Goal: Task Accomplishment & Management: Manage account settings

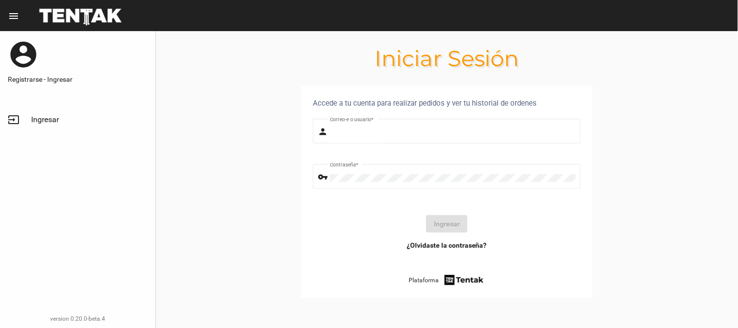
type input "UsuarioHisehi"
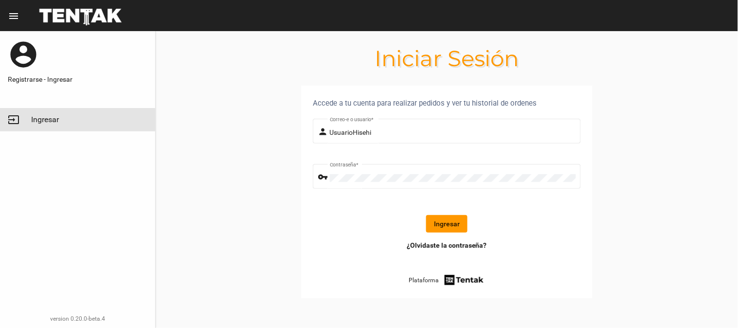
click at [65, 125] on link "input Ingresar" at bounding box center [77, 119] width 155 height 23
click at [454, 223] on button "Ingresar" at bounding box center [446, 224] width 41 height 18
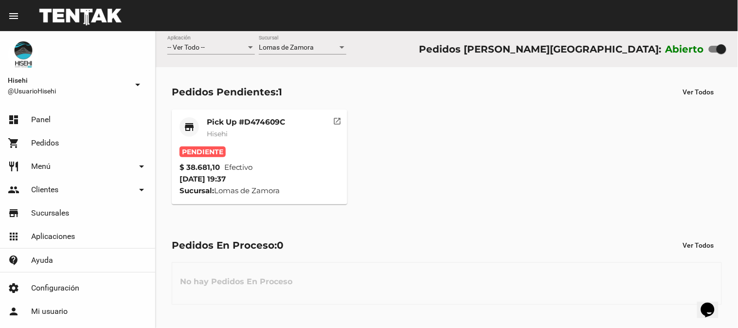
click at [247, 122] on mat-card-title "Pick Up #D474609C" at bounding box center [246, 122] width 78 height 10
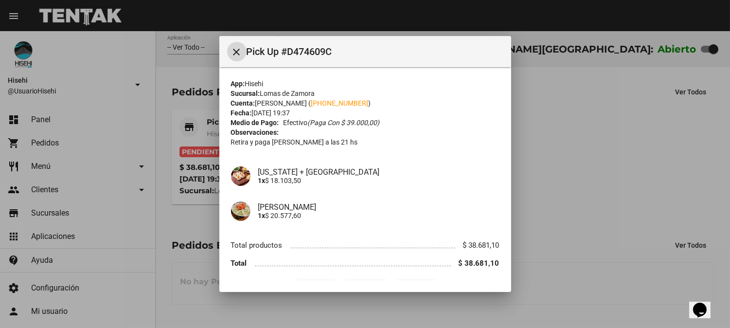
click at [160, 188] on div at bounding box center [365, 164] width 730 height 328
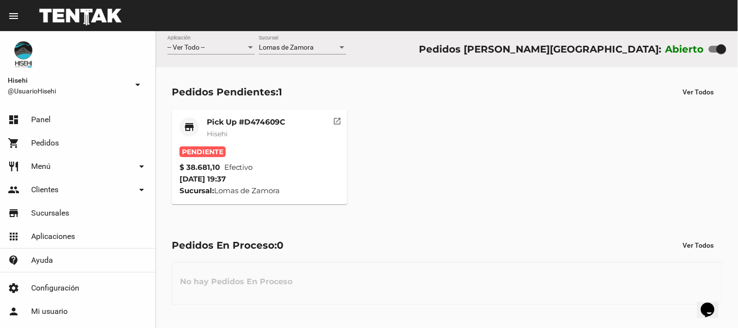
click at [229, 129] on mat-card-subtitle "Hisehi" at bounding box center [246, 134] width 78 height 10
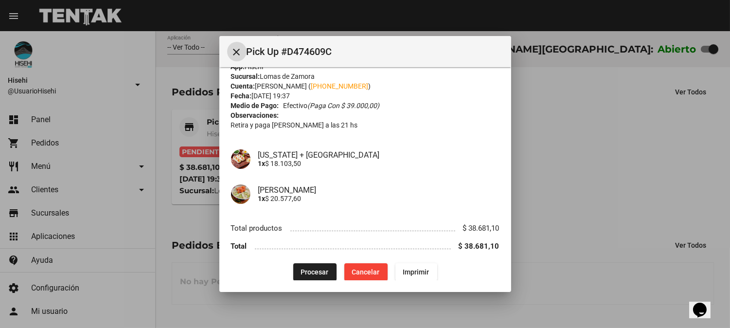
scroll to position [25, 0]
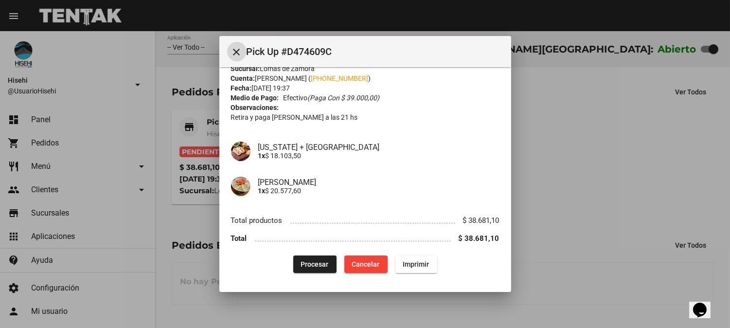
click at [312, 265] on span "Procesar" at bounding box center [315, 264] width 28 height 8
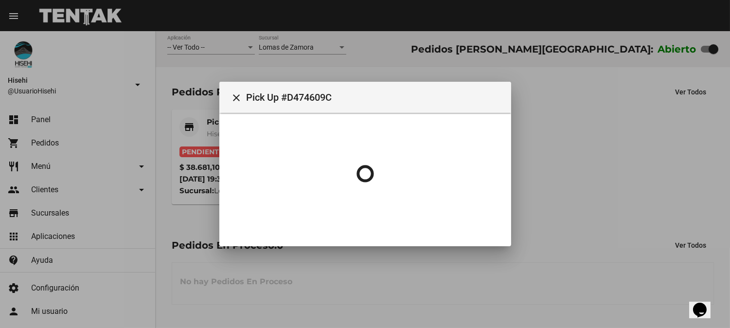
scroll to position [0, 0]
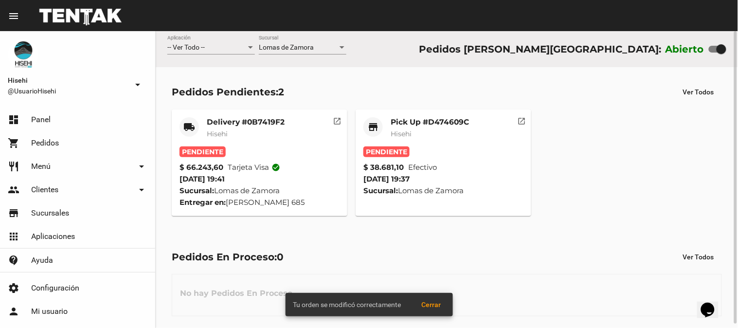
click at [392, 127] on div "Pick Up #D474609C Hisehi" at bounding box center [429, 131] width 78 height 29
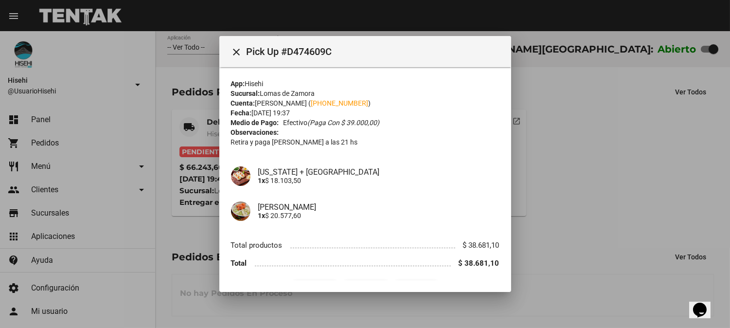
click at [578, 147] on div at bounding box center [365, 164] width 730 height 328
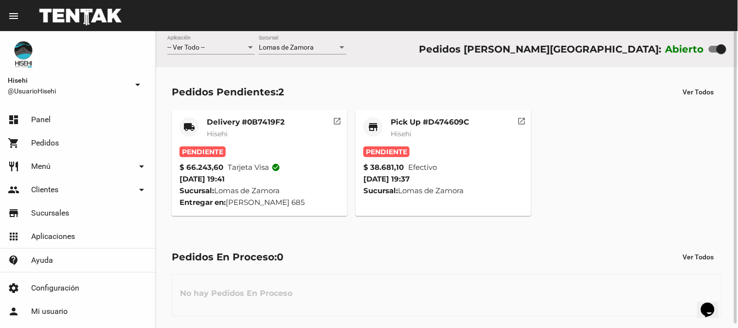
click at [255, 122] on mat-card-title "Delivery #0B7419F2" at bounding box center [246, 122] width 78 height 10
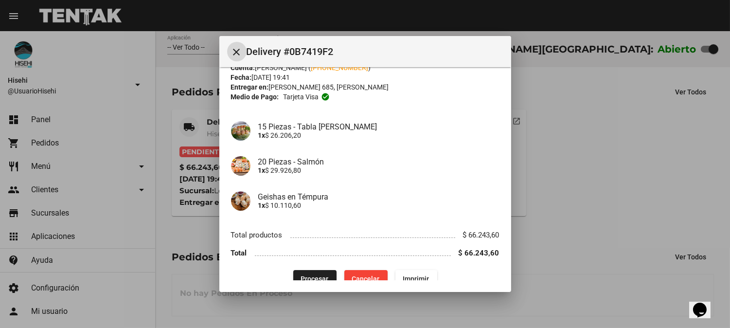
scroll to position [50, 0]
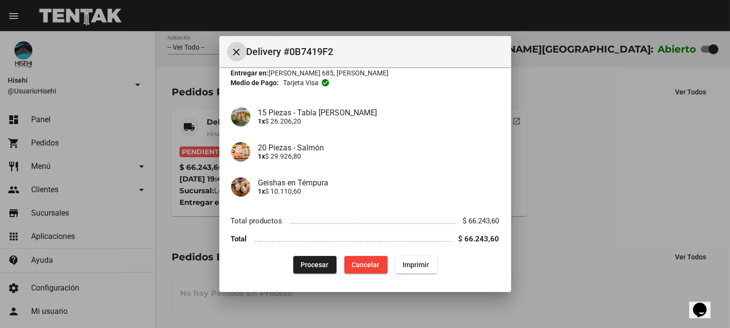
click at [324, 263] on span "Procesar" at bounding box center [315, 265] width 28 height 8
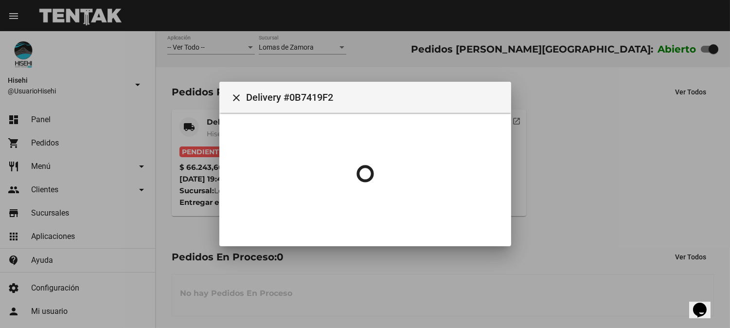
scroll to position [0, 0]
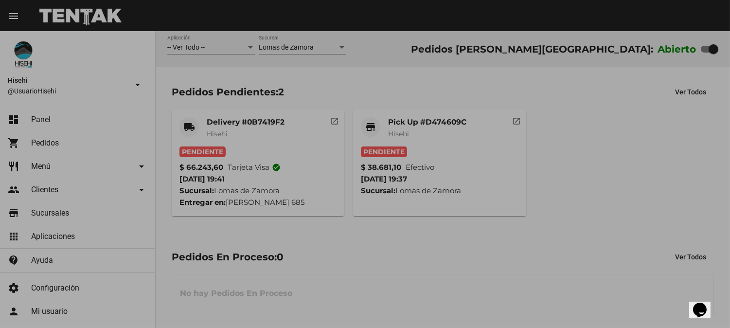
click at [632, 185] on body "menu Resumen Hisehi @UsuarioHisehi arrow_drop_down dashboard Panel shopping_car…" at bounding box center [365, 164] width 730 height 328
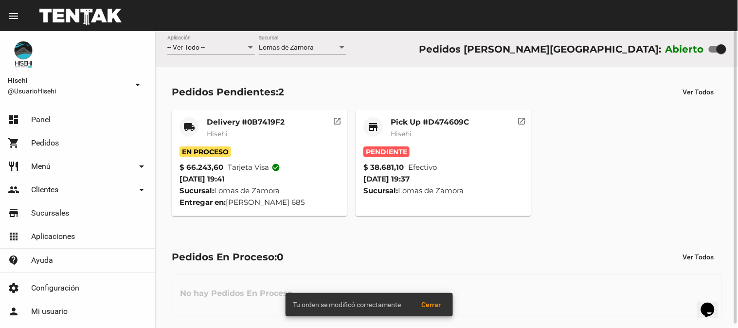
click at [453, 129] on mat-card-subtitle "Hisehi" at bounding box center [429, 134] width 78 height 10
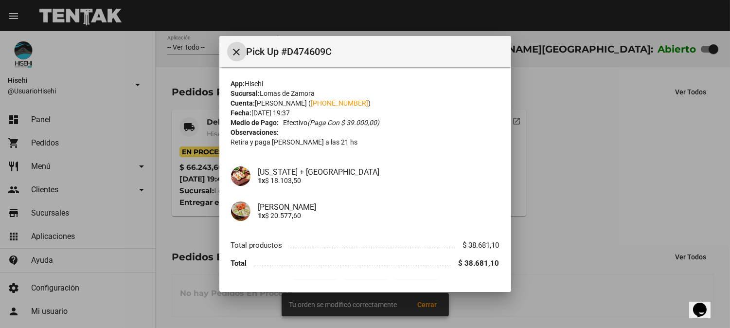
scroll to position [25, 0]
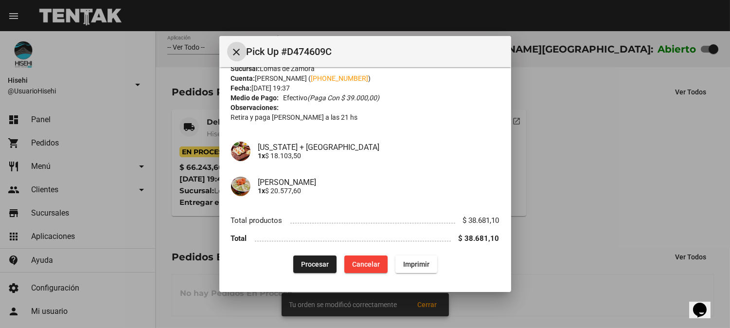
click at [322, 260] on span "Procesar" at bounding box center [315, 264] width 28 height 8
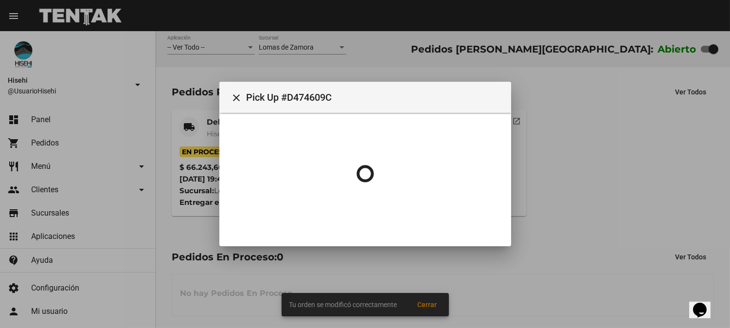
scroll to position [0, 0]
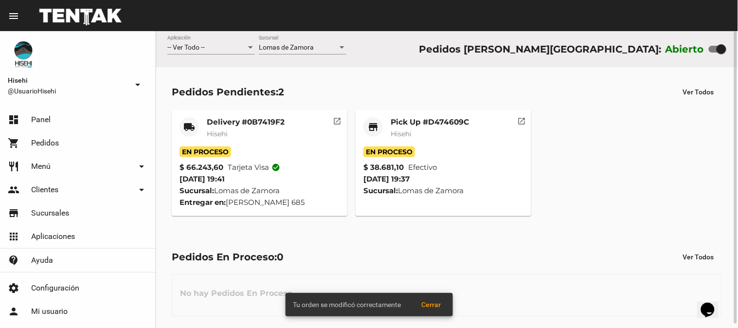
click at [459, 125] on mat-card-title "Pick Up #D474609C" at bounding box center [429, 122] width 78 height 10
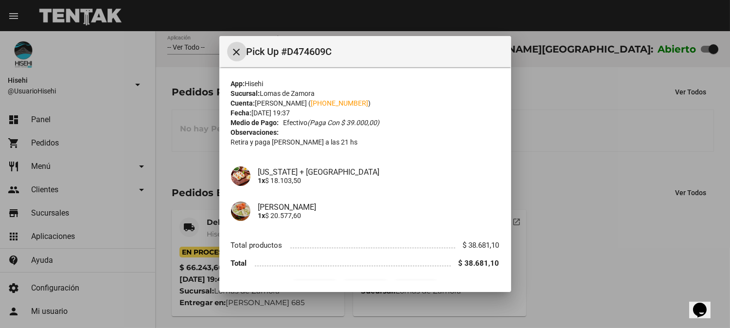
scroll to position [25, 0]
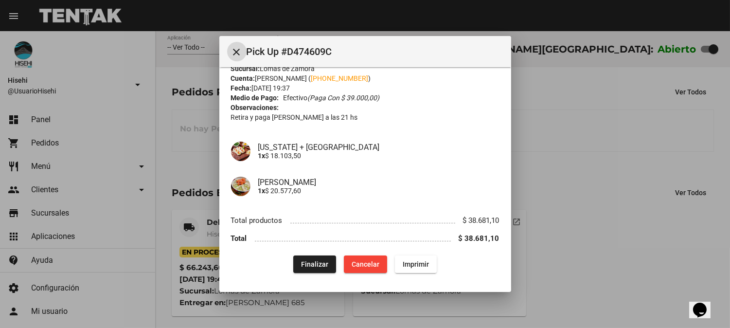
click at [555, 194] on div at bounding box center [365, 164] width 730 height 328
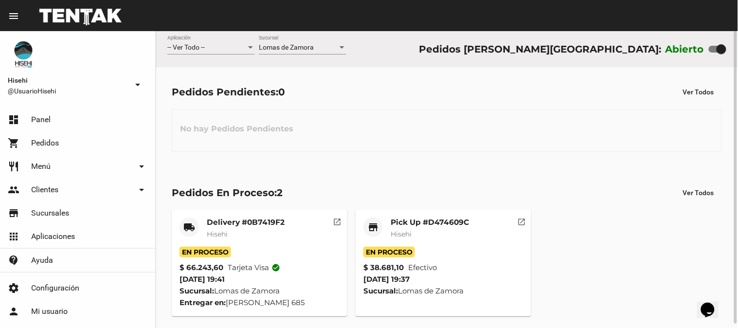
click at [302, 239] on mat-card-header "local_shipping Delivery #0B7419F2 Hisehi" at bounding box center [259, 231] width 160 height 29
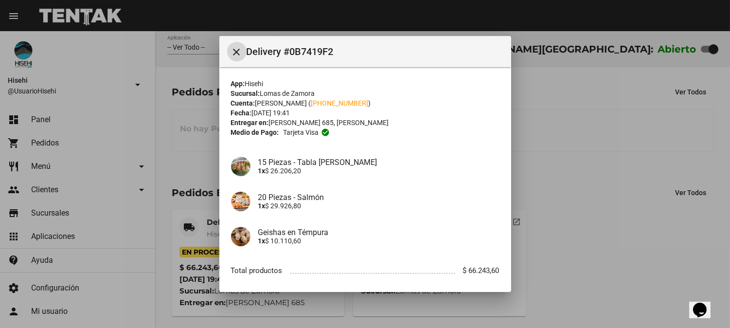
scroll to position [50, 0]
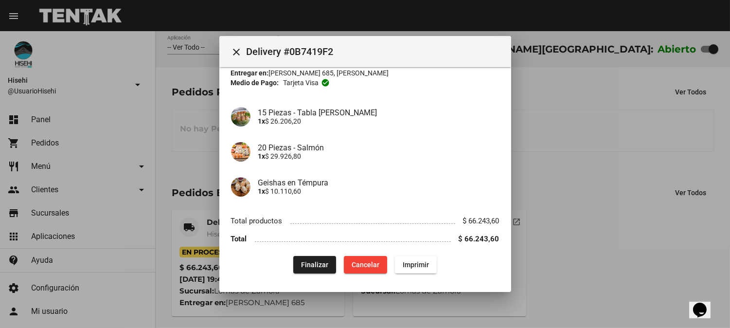
click at [595, 190] on div at bounding box center [365, 164] width 730 height 328
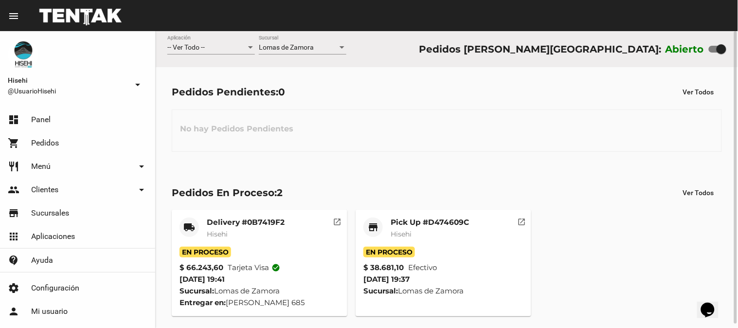
click at [394, 234] on span "Hisehi" at bounding box center [400, 234] width 21 height 9
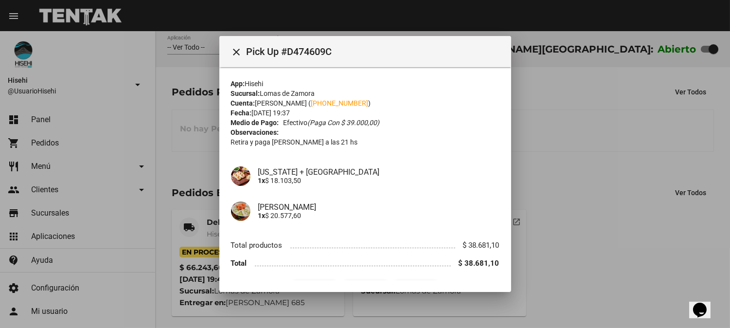
click at [545, 187] on div at bounding box center [365, 164] width 730 height 328
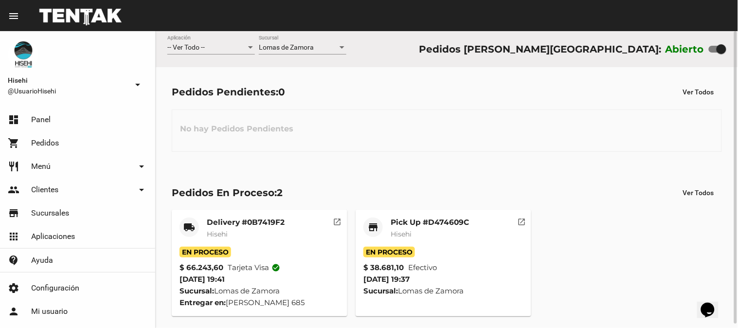
click at [268, 231] on mat-card-subtitle "Hisehi" at bounding box center [246, 234] width 78 height 10
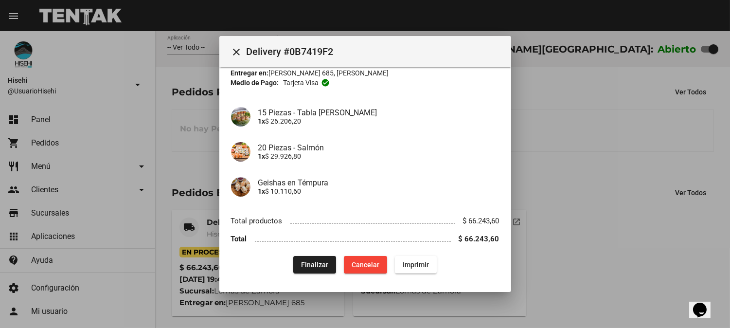
click at [168, 120] on div at bounding box center [365, 164] width 730 height 328
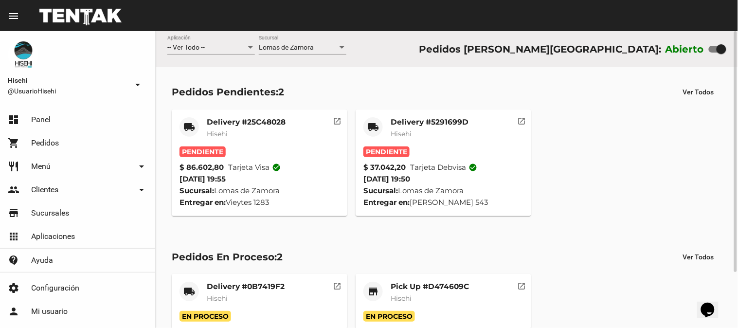
click at [415, 146] on div "Pendiente" at bounding box center [443, 151] width 160 height 11
click at [411, 125] on mat-card-title "Delivery #5291699D" at bounding box center [429, 122] width 78 height 10
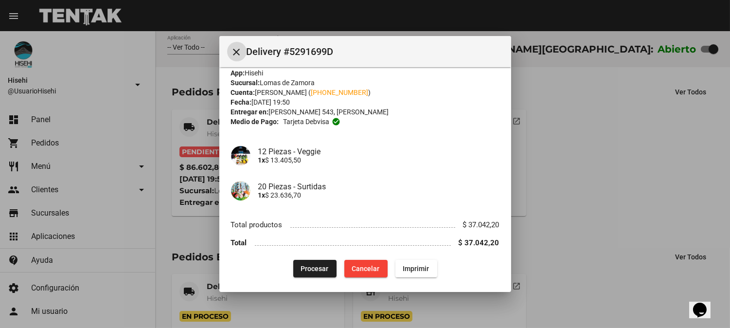
scroll to position [15, 0]
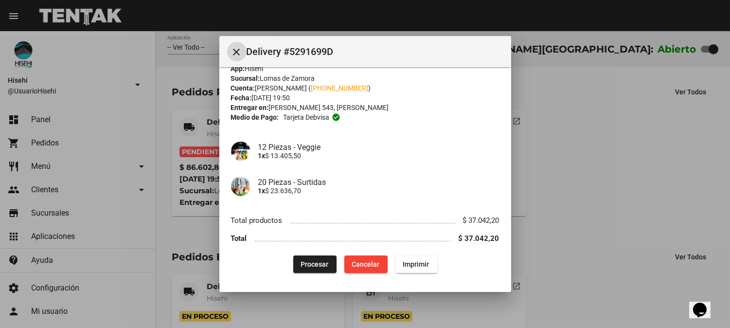
click at [311, 261] on span "Procesar" at bounding box center [315, 264] width 28 height 8
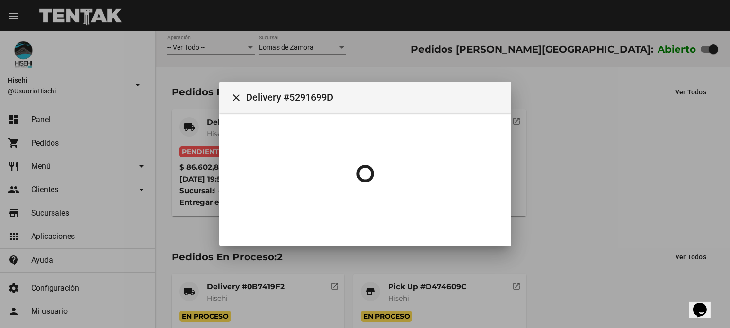
scroll to position [0, 0]
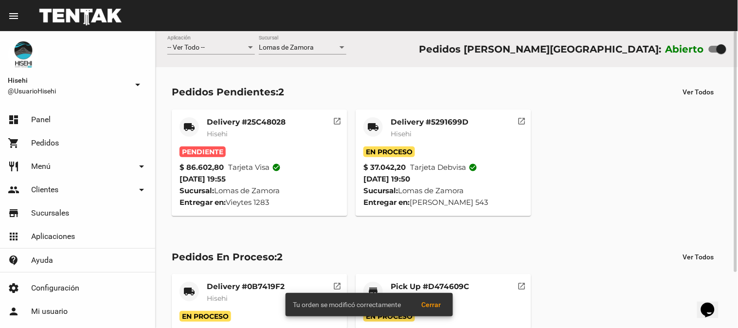
click at [270, 124] on mat-card-title "Delivery #25C48028" at bounding box center [246, 122] width 79 height 10
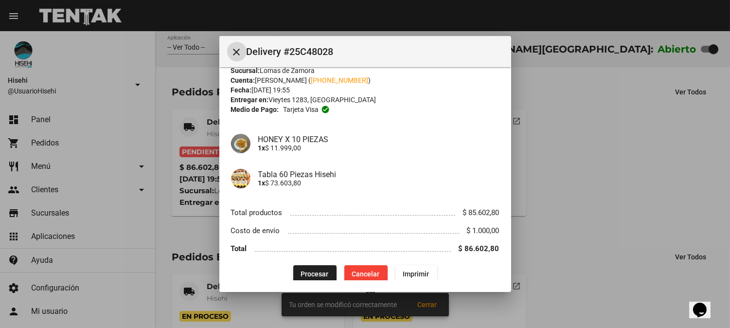
scroll to position [33, 0]
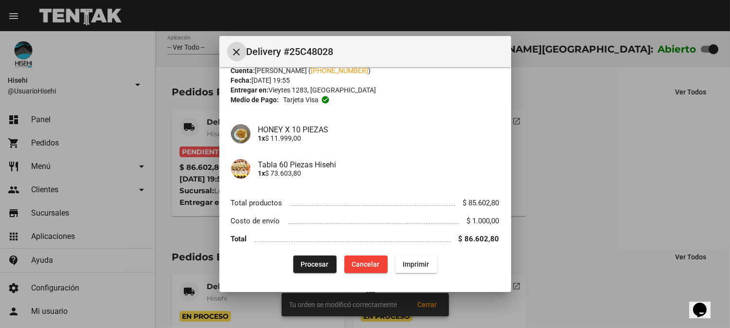
click at [312, 254] on div "App: Hisehi Sucursal: [PERSON_NAME] Cuenta: [PERSON_NAME] ( [PHONE_NUMBER] ) Fe…" at bounding box center [365, 159] width 268 height 227
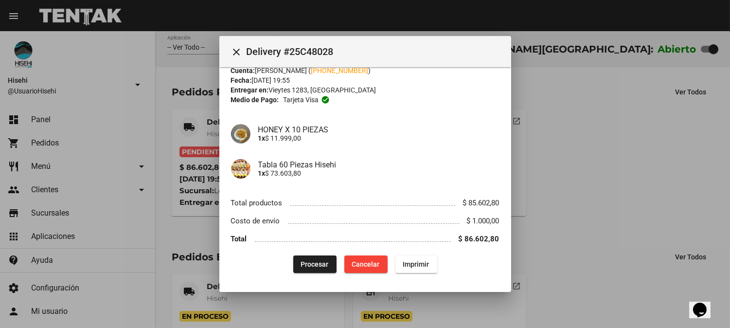
click at [301, 265] on span "Procesar" at bounding box center [315, 264] width 28 height 8
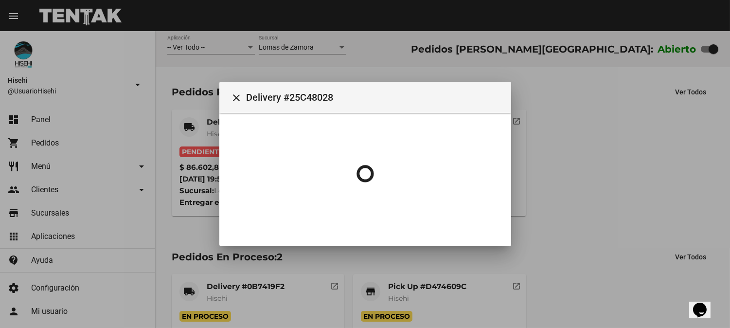
scroll to position [0, 0]
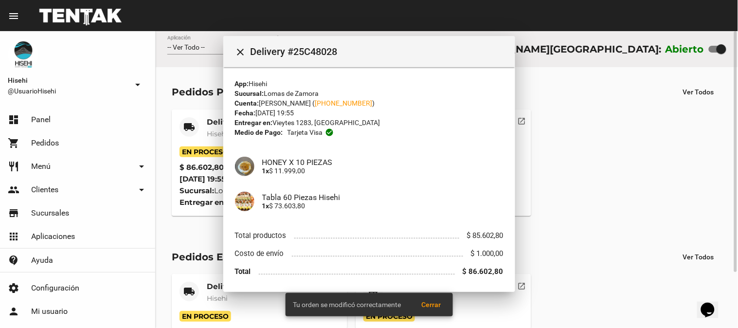
click at [584, 134] on div "local_shipping Delivery #25C48028 Hisehi En Proceso $ 86.602,80 Tarjeta visa ch…" at bounding box center [446, 162] width 559 height 115
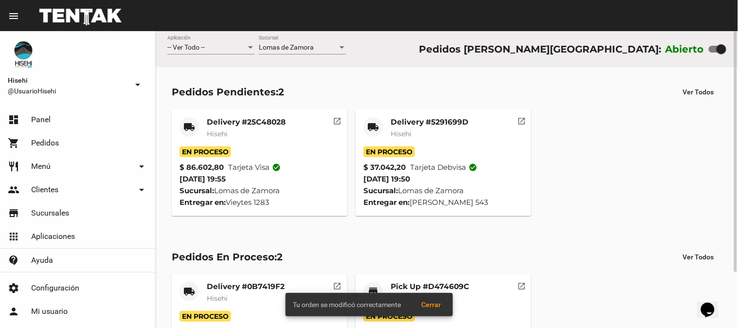
click at [429, 122] on mat-card-title "Delivery #5291699D" at bounding box center [429, 122] width 78 height 10
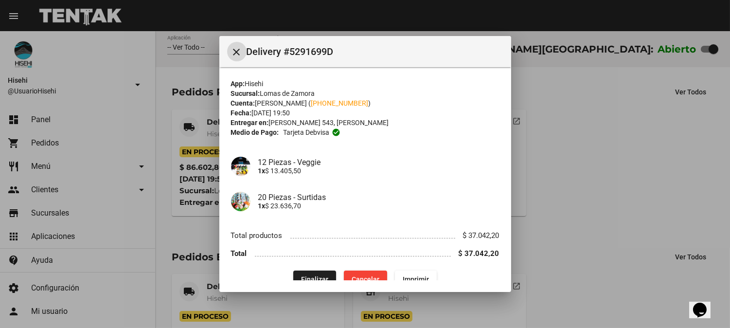
scroll to position [15, 0]
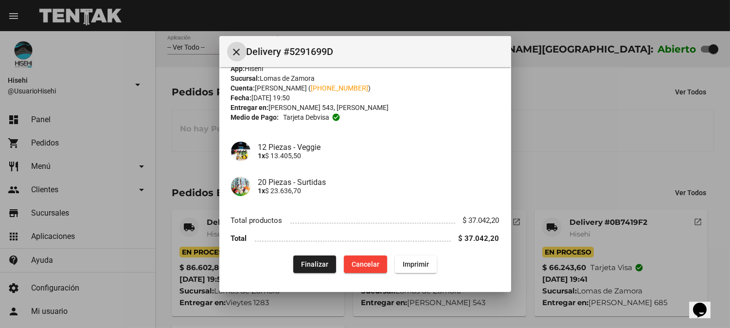
click at [203, 151] on div at bounding box center [365, 164] width 730 height 328
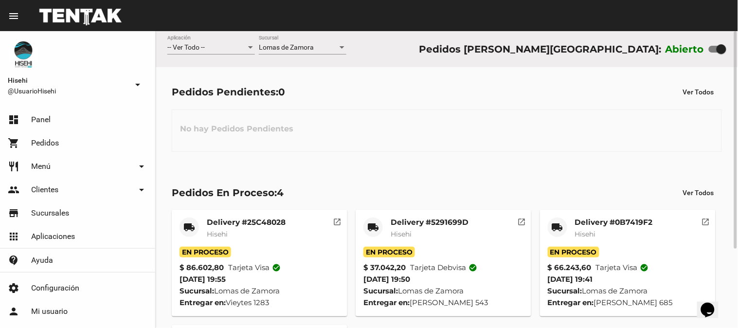
click at [219, 242] on div "Delivery #25C48028 Hisehi" at bounding box center [246, 231] width 79 height 29
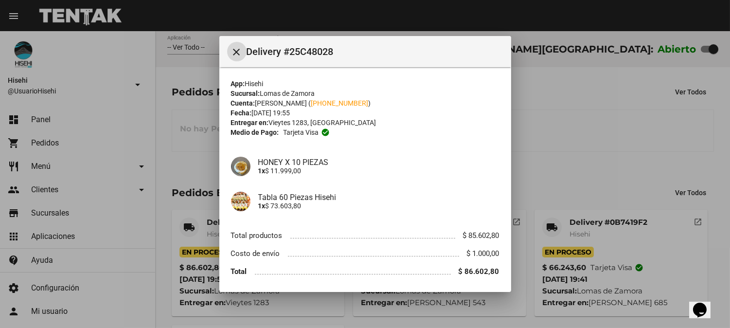
scroll to position [33, 0]
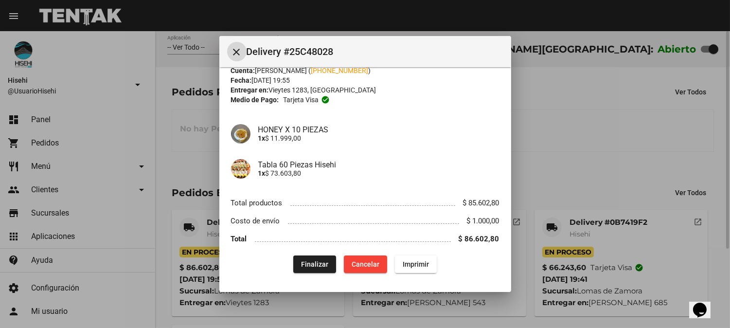
click at [167, 79] on div at bounding box center [365, 164] width 730 height 328
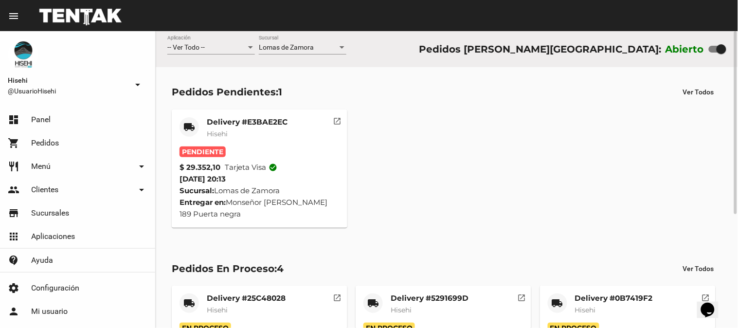
click at [245, 124] on mat-card-title "Delivery #E3BAE2EC" at bounding box center [247, 122] width 81 height 10
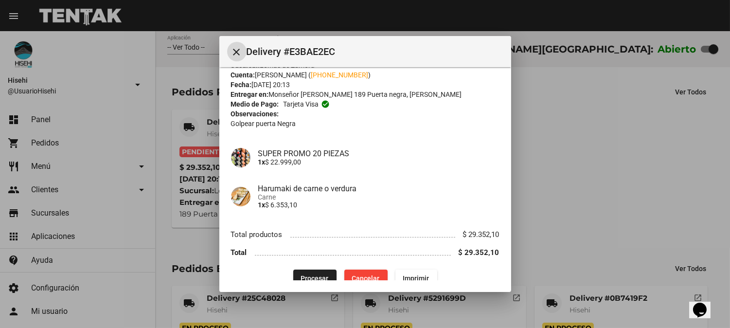
scroll to position [42, 0]
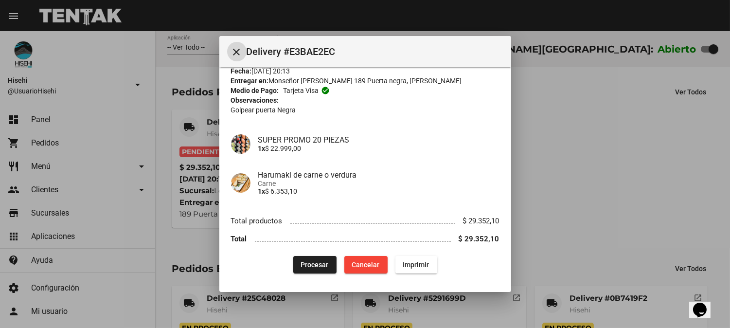
click at [309, 261] on span "Procesar" at bounding box center [315, 265] width 28 height 8
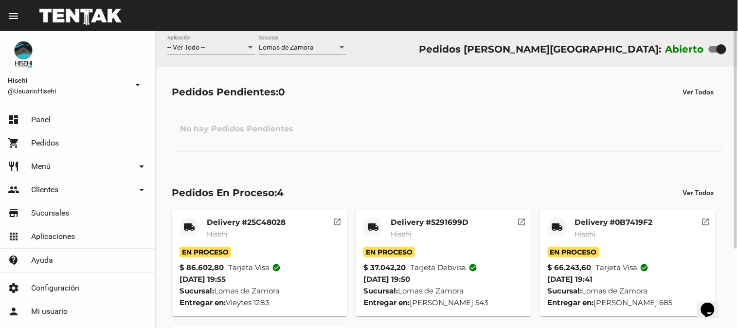
scroll to position [108, 0]
click at [245, 242] on div "Delivery #25C48028 Hisehi" at bounding box center [246, 231] width 79 height 29
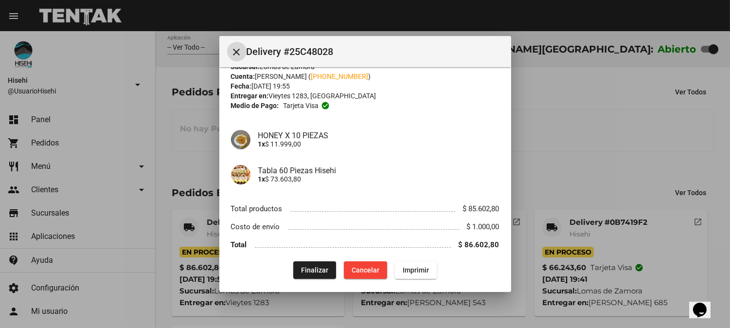
scroll to position [33, 0]
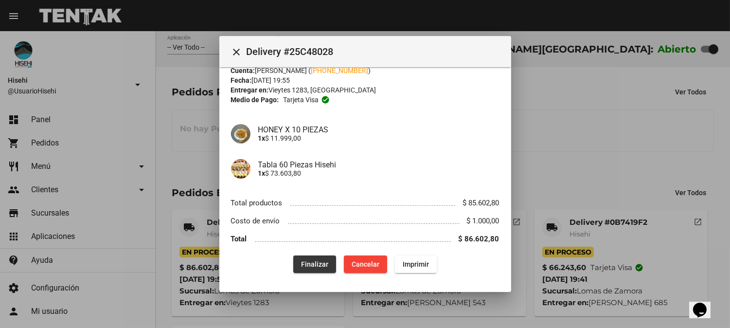
click at [323, 259] on button "Finalizar" at bounding box center [314, 264] width 43 height 18
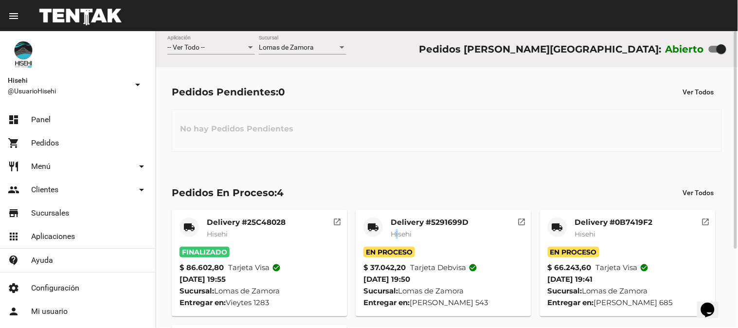
click at [399, 232] on span "Hisehi" at bounding box center [400, 234] width 21 height 9
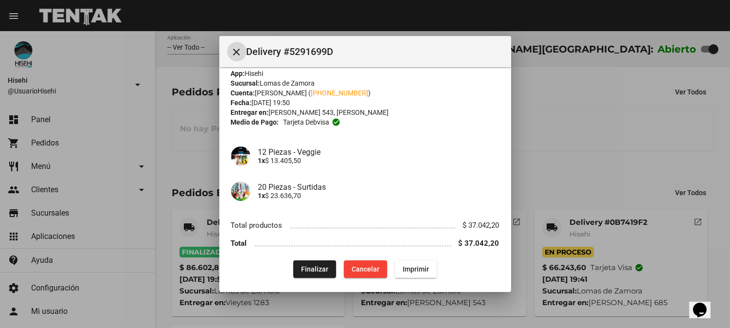
scroll to position [15, 0]
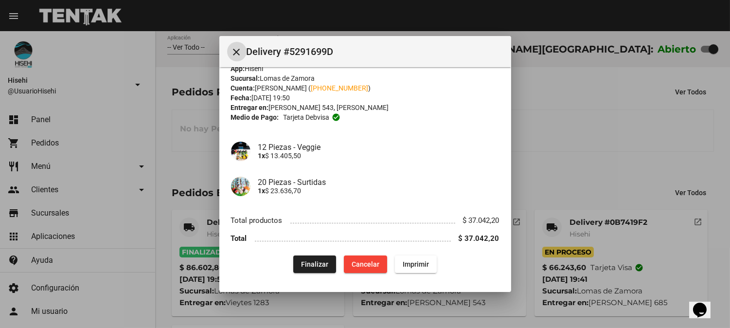
click at [316, 266] on span "Finalizar" at bounding box center [314, 264] width 27 height 8
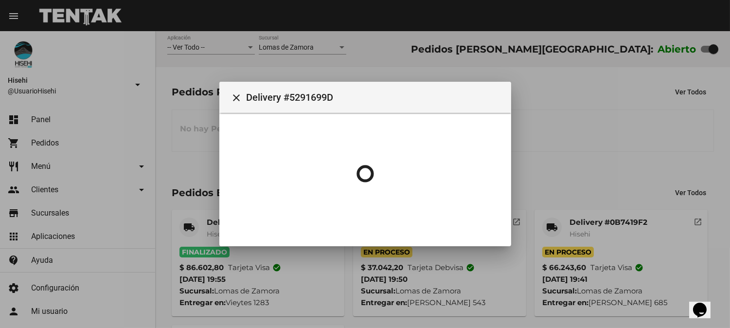
scroll to position [0, 0]
click at [681, 132] on div at bounding box center [365, 164] width 730 height 328
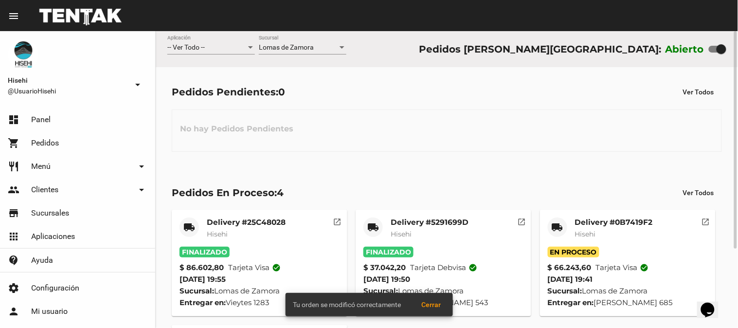
click at [580, 243] on div "Delivery #0B7419F2 Hisehi" at bounding box center [614, 231] width 78 height 29
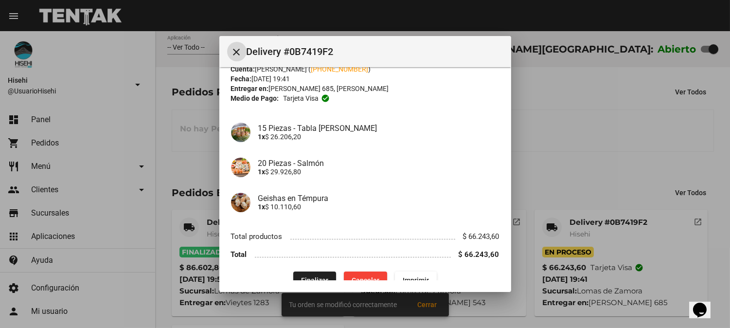
scroll to position [50, 0]
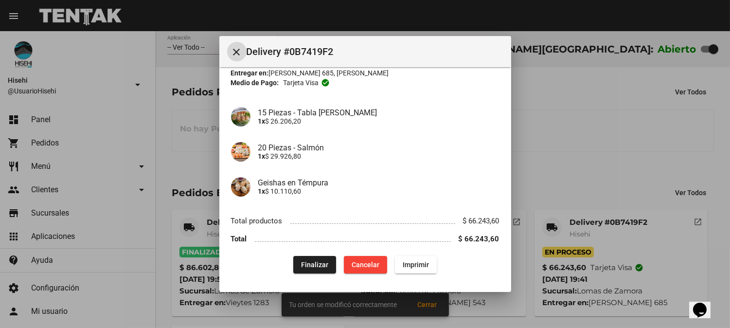
click at [303, 261] on span "Finalizar" at bounding box center [314, 265] width 27 height 8
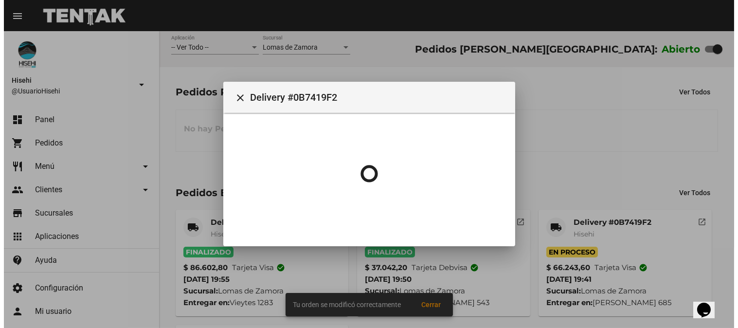
scroll to position [0, 0]
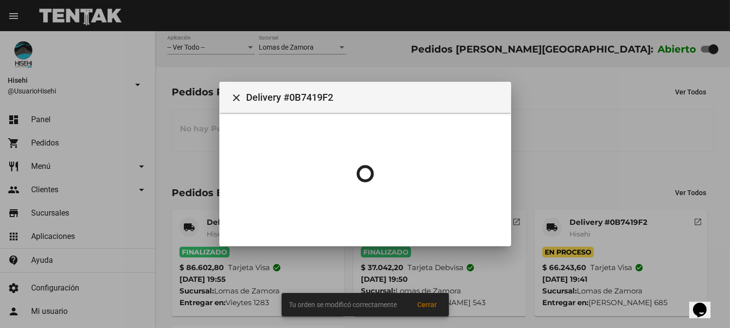
click at [598, 102] on div at bounding box center [365, 164] width 730 height 328
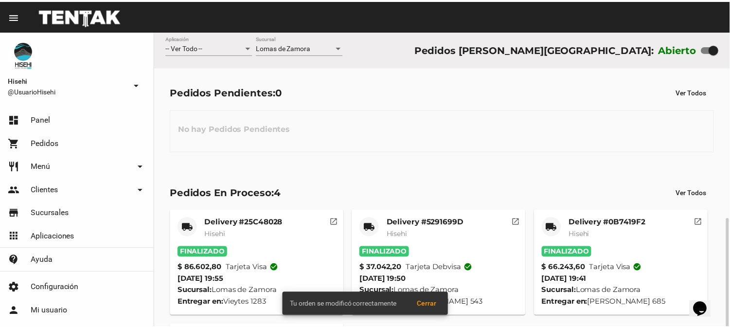
scroll to position [108, 0]
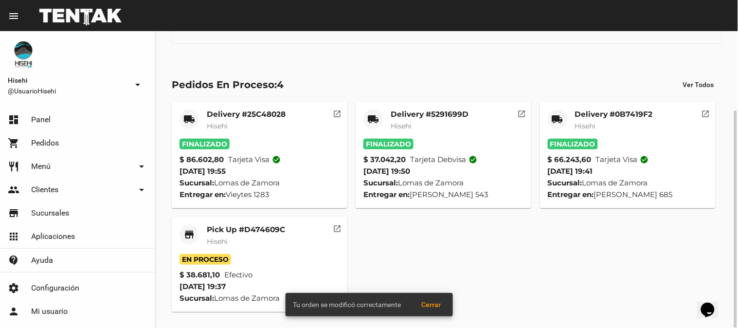
click at [224, 225] on mat-card-title "Pick Up #D474609C" at bounding box center [246, 230] width 78 height 10
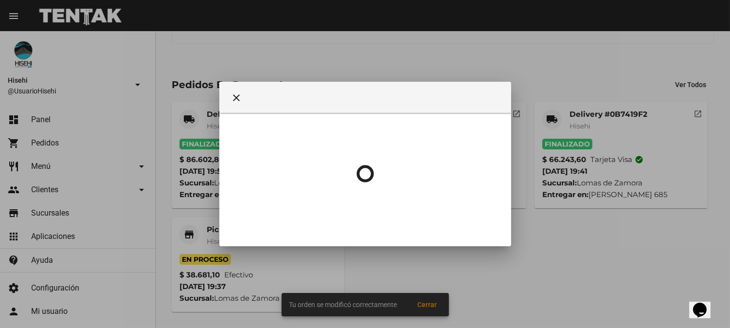
click at [221, 231] on mat-dialog-content at bounding box center [365, 174] width 292 height 122
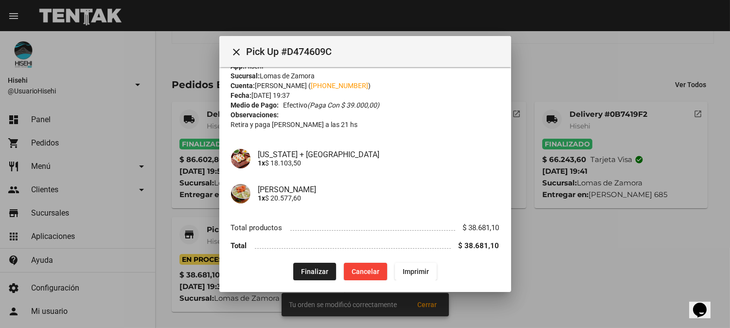
scroll to position [25, 0]
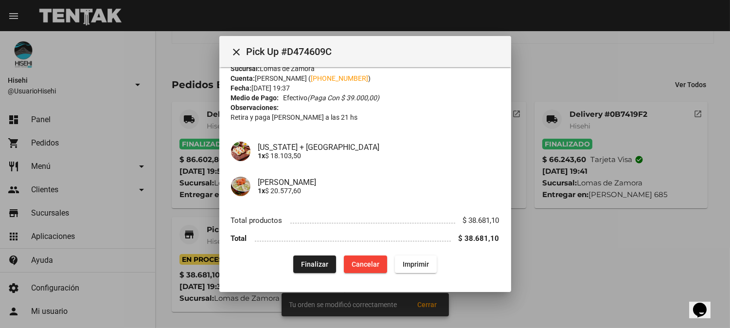
click at [317, 264] on span "Finalizar" at bounding box center [314, 264] width 27 height 8
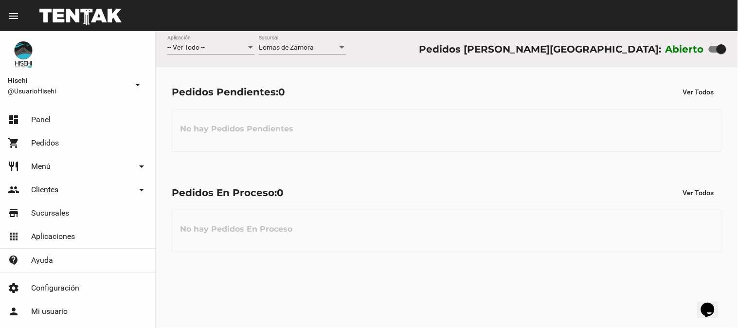
scroll to position [0, 0]
